Goal: Check status: Check status

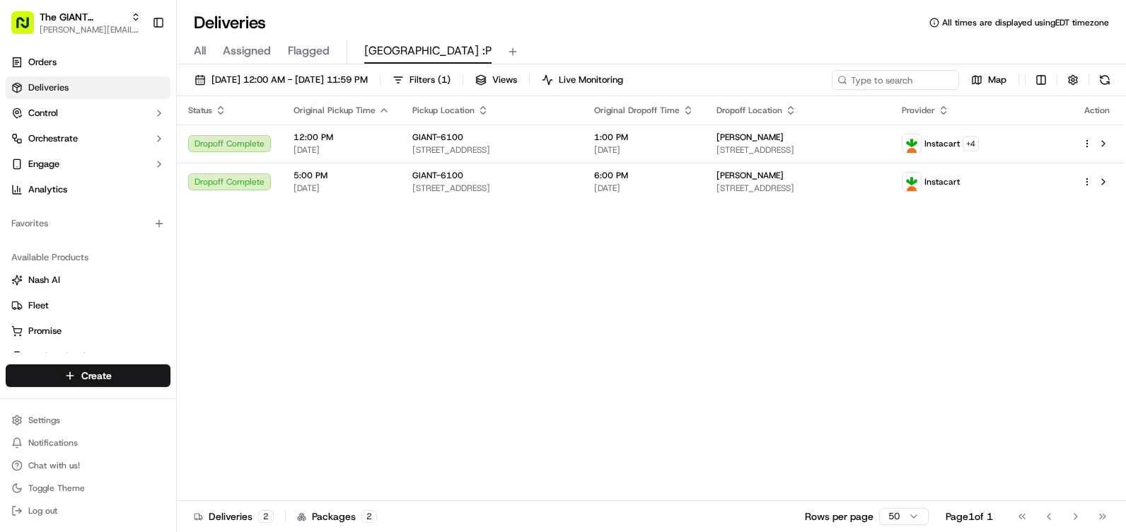
click at [1095, 81] on button at bounding box center [1105, 80] width 20 height 20
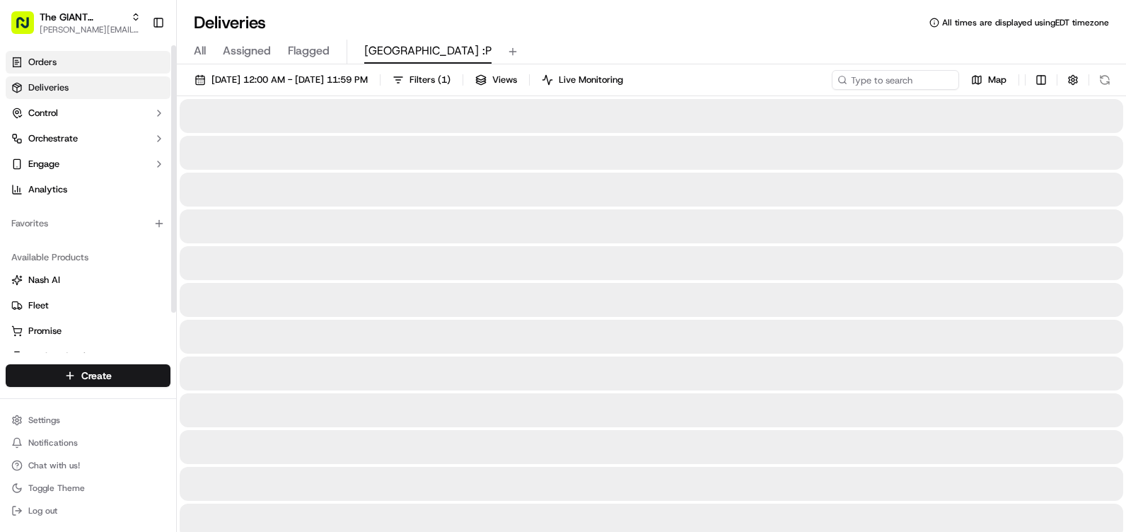
click at [44, 62] on span "Orders" at bounding box center [42, 62] width 28 height 13
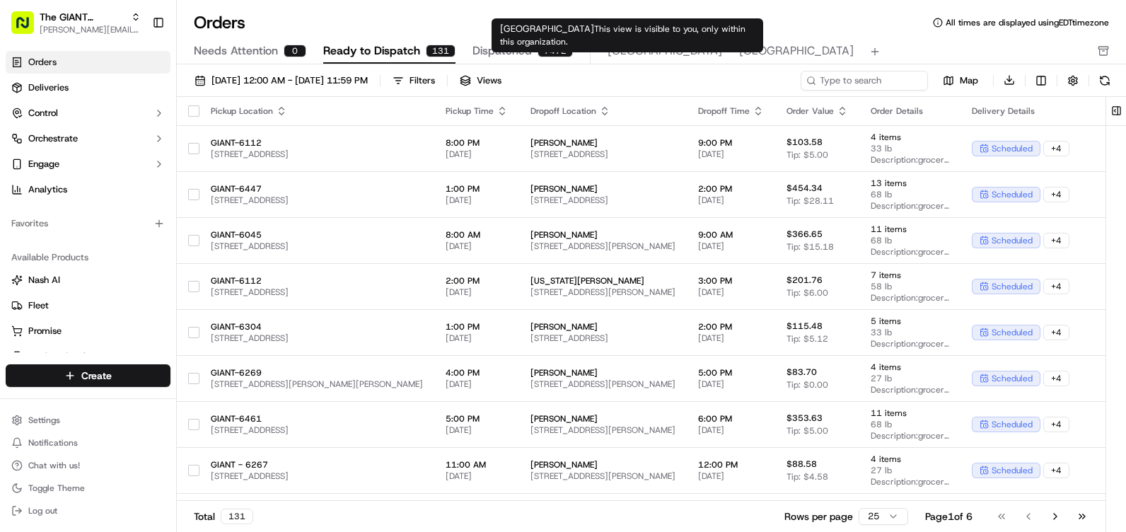
click at [625, 55] on span "Newport" at bounding box center [665, 50] width 115 height 17
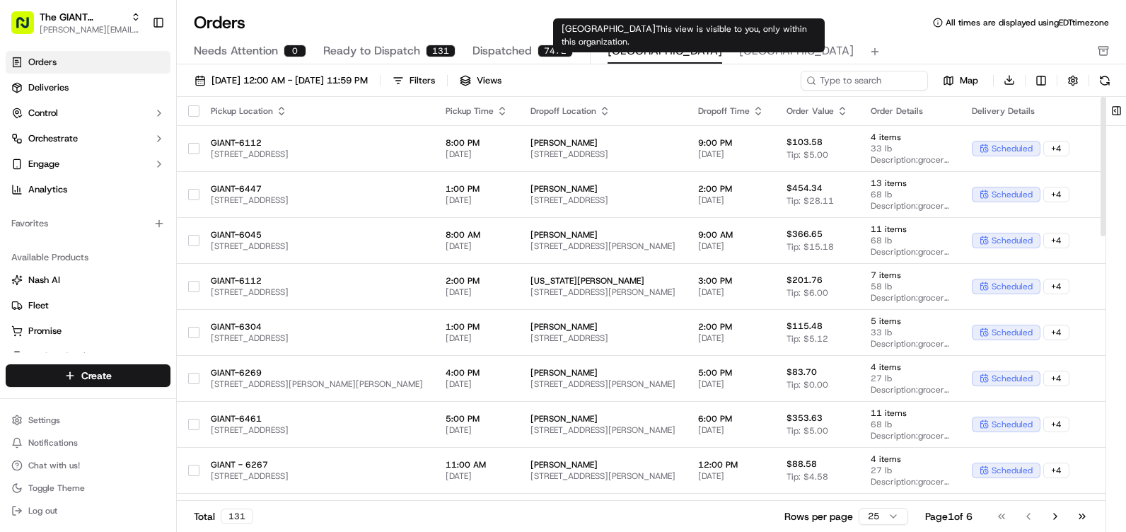
click at [739, 54] on span "Newport" at bounding box center [796, 50] width 115 height 17
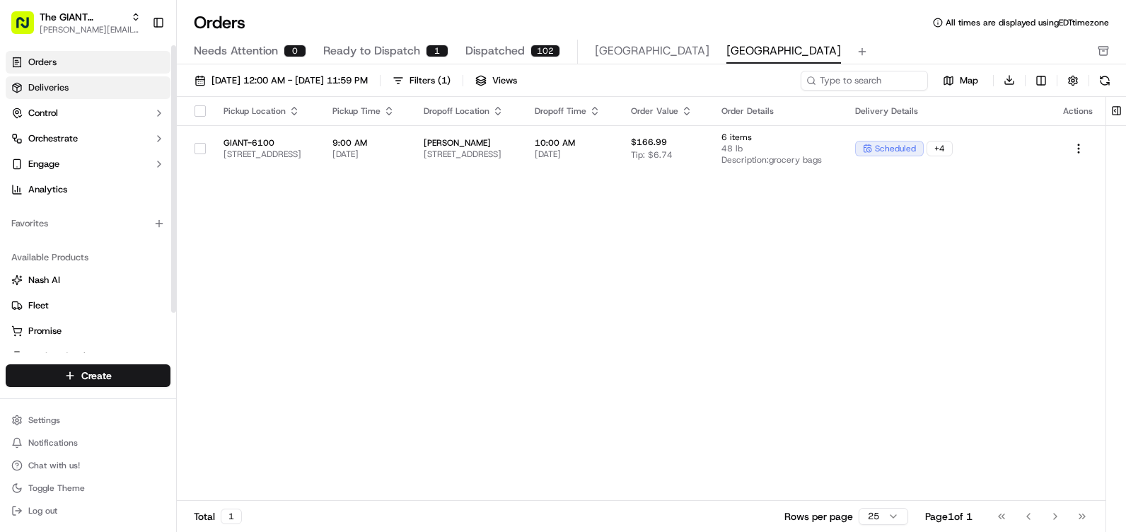
click at [106, 83] on link "Deliveries" at bounding box center [88, 87] width 165 height 23
